Goal: Transaction & Acquisition: Download file/media

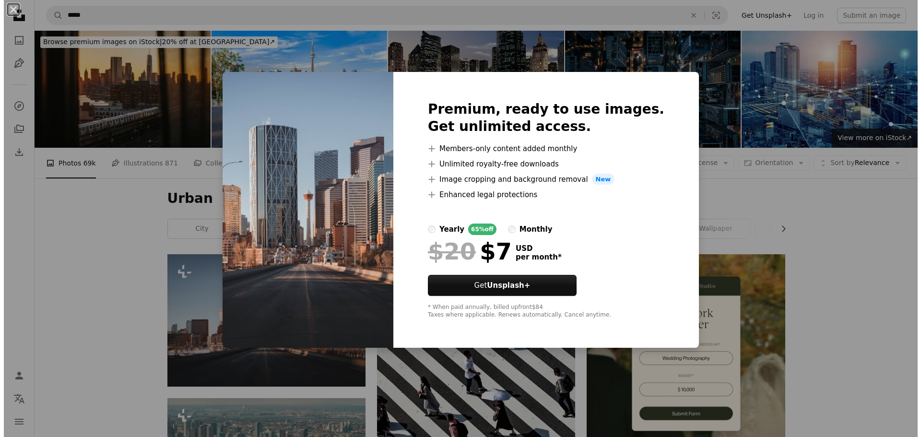
scroll to position [144, 0]
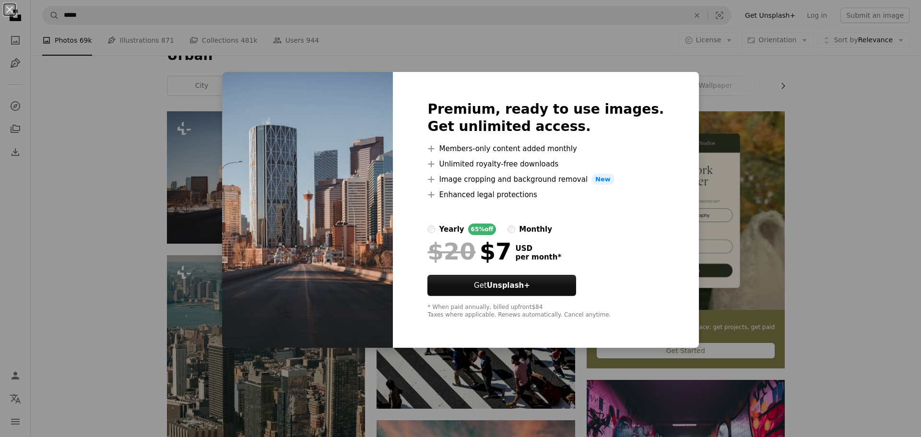
click at [207, 93] on div "An X shape Premium, ready to use images. Get unlimited access. A plus sign Memb…" at bounding box center [460, 218] width 921 height 437
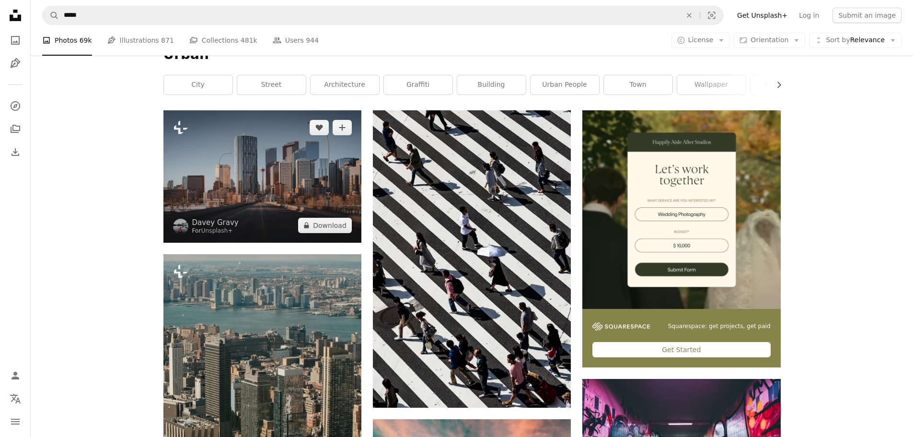
click at [254, 170] on img at bounding box center [263, 176] width 198 height 132
click at [269, 184] on img at bounding box center [263, 176] width 198 height 132
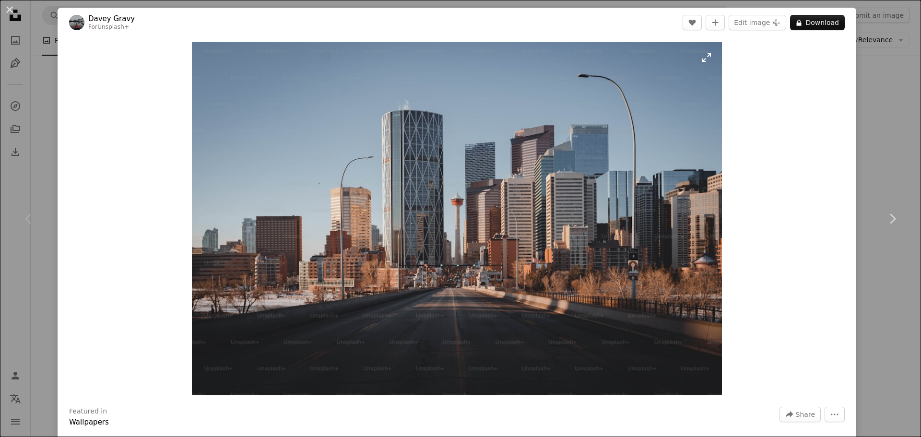
click at [421, 218] on img "Zoom in on this image" at bounding box center [456, 218] width 529 height 353
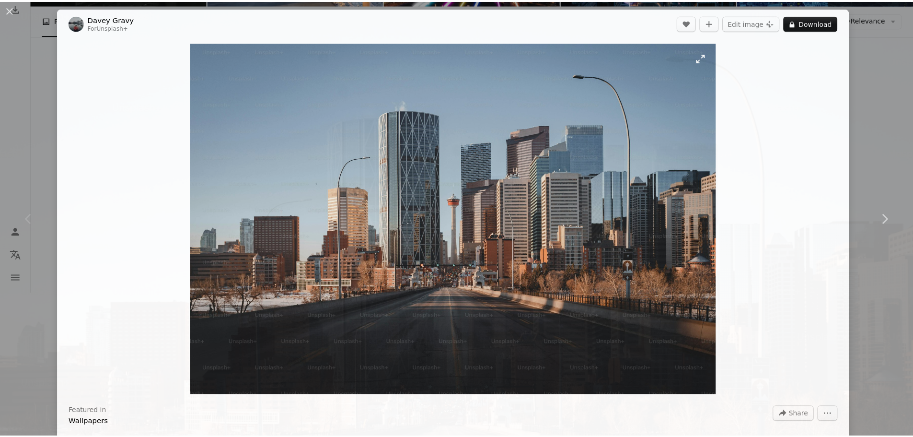
scroll to position [84, 0]
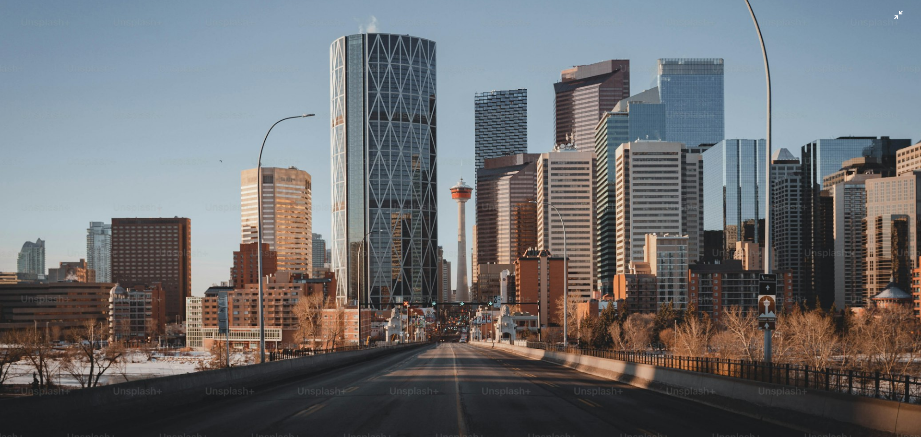
click at [186, 82] on img "Zoom out on this image" at bounding box center [461, 222] width 922 height 615
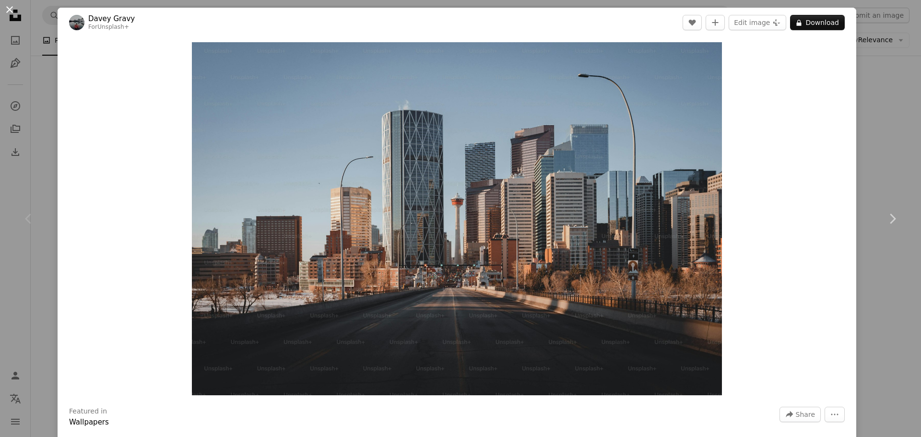
click at [6, 9] on button "An X shape" at bounding box center [10, 10] width 12 height 12
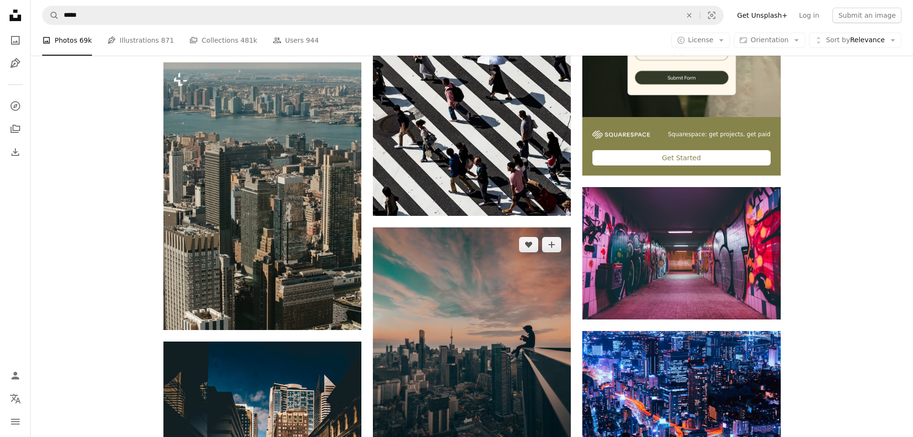
scroll to position [480, 0]
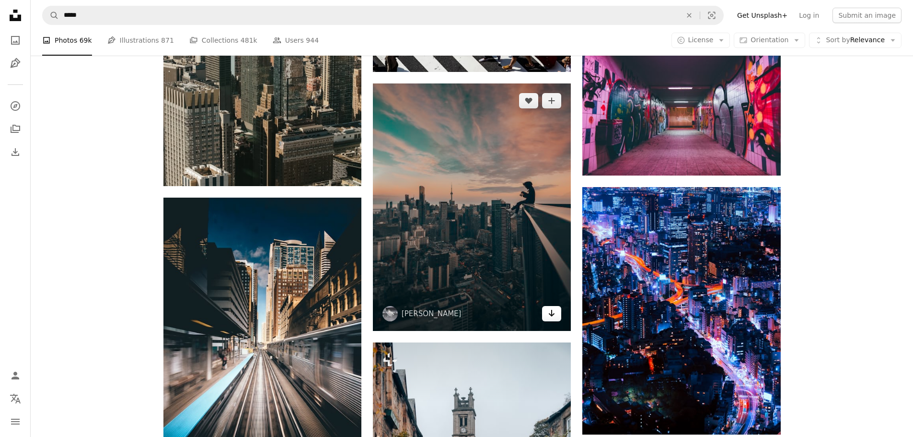
click at [546, 314] on link "Arrow pointing down" at bounding box center [551, 313] width 19 height 15
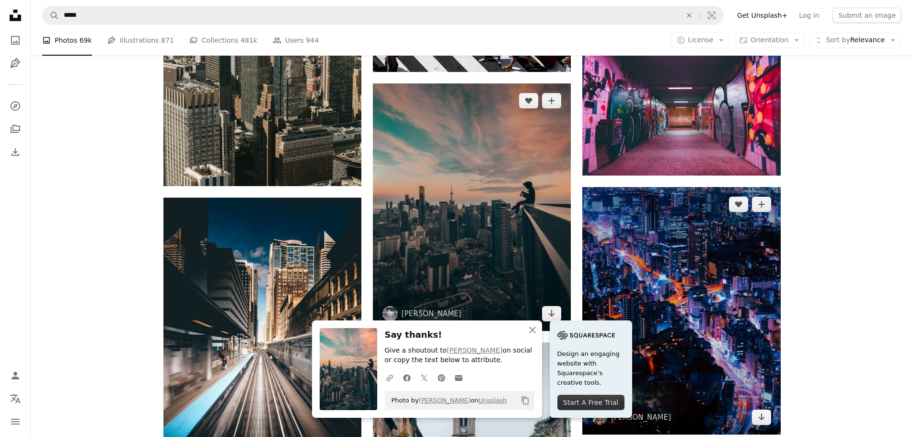
scroll to position [623, 0]
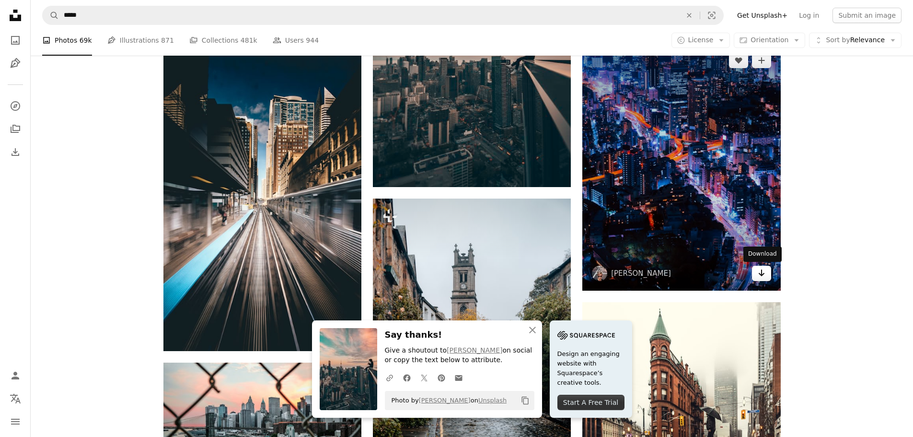
click at [762, 274] on icon "Arrow pointing down" at bounding box center [762, 273] width 8 height 12
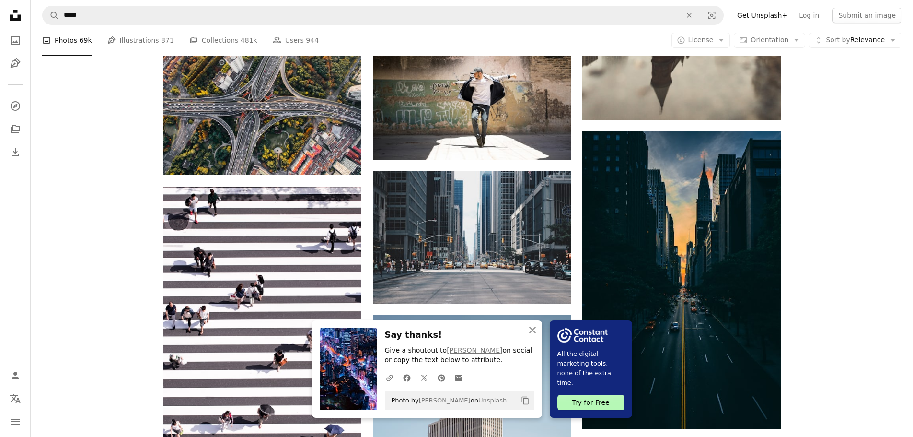
scroll to position [1151, 0]
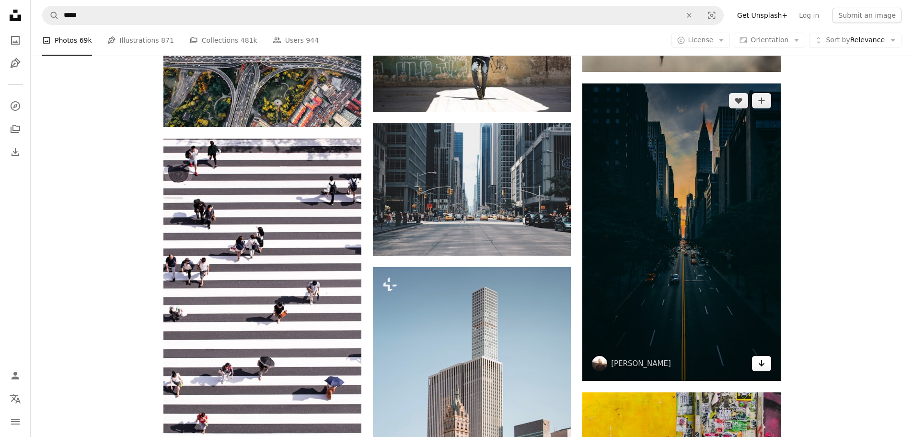
click at [758, 361] on icon "Arrow pointing down" at bounding box center [762, 363] width 8 height 12
